Goal: Information Seeking & Learning: Learn about a topic

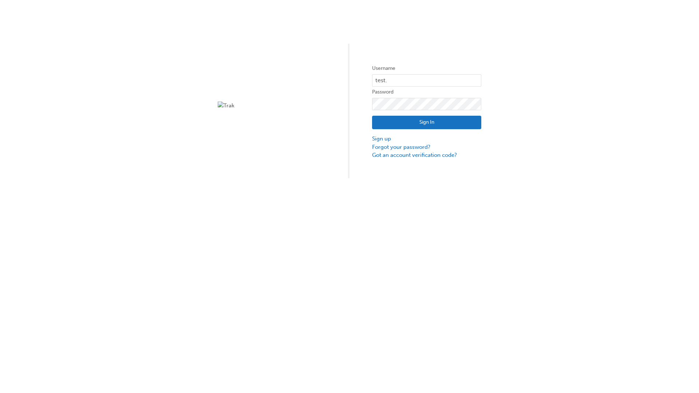
type input "test.e2e.user14"
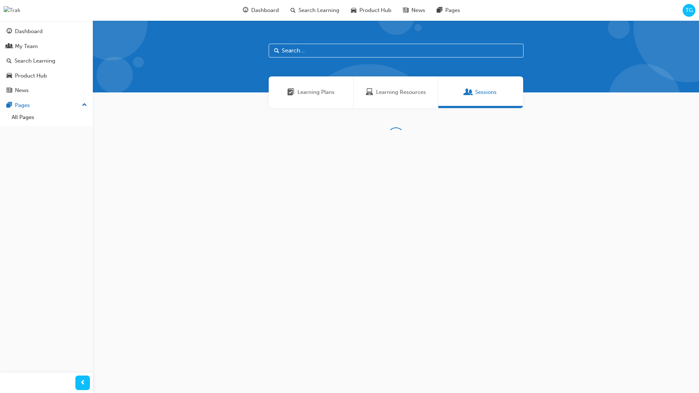
scroll to position [23, 0]
